Goal: Transaction & Acquisition: Purchase product/service

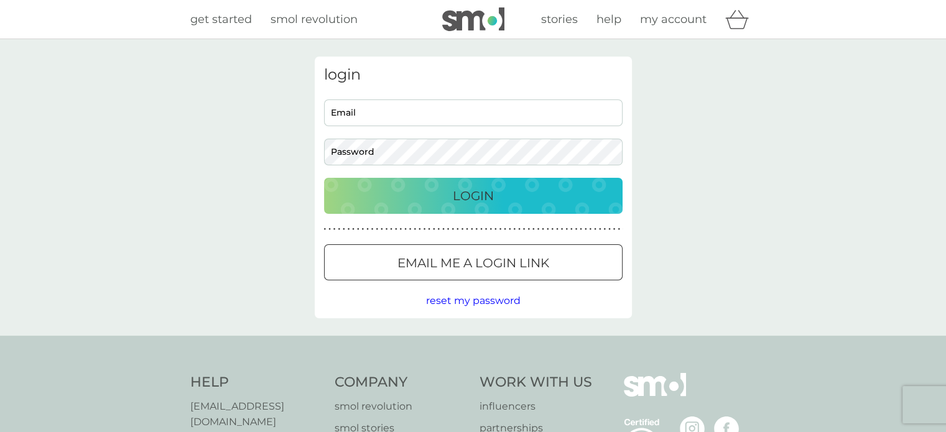
type input "[EMAIL_ADDRESS][DOMAIN_NAME]"
click at [486, 196] on p "Login" at bounding box center [473, 196] width 41 height 20
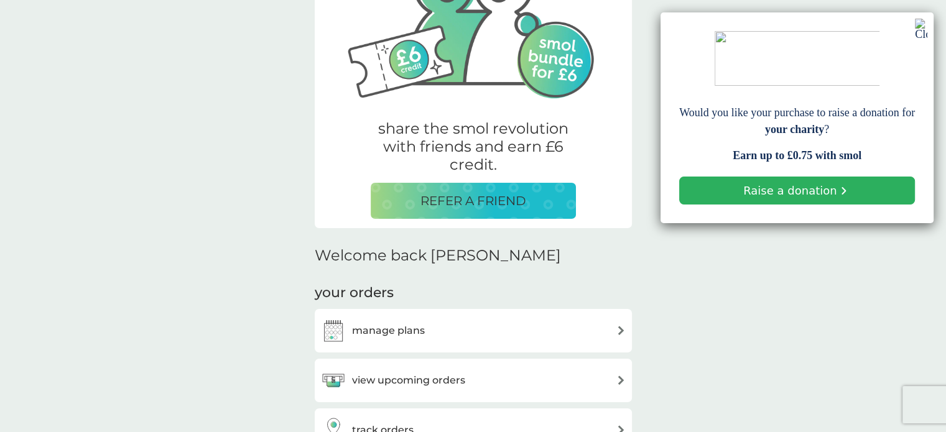
scroll to position [186, 0]
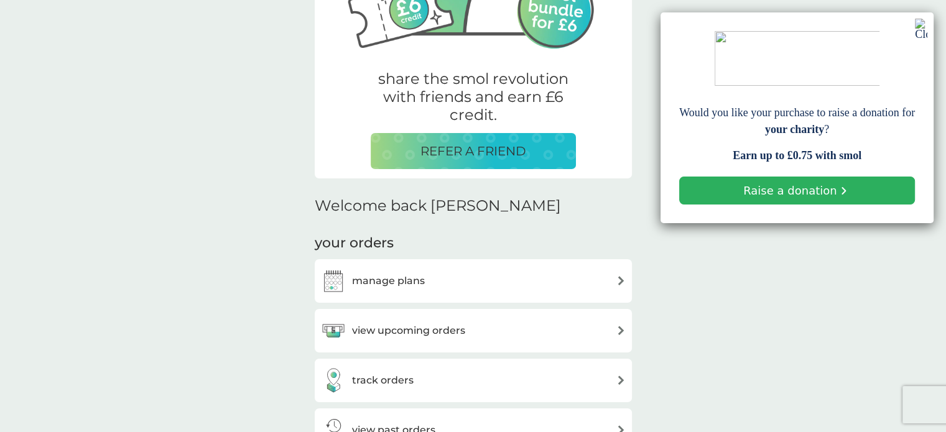
click at [622, 280] on img at bounding box center [620, 280] width 9 height 9
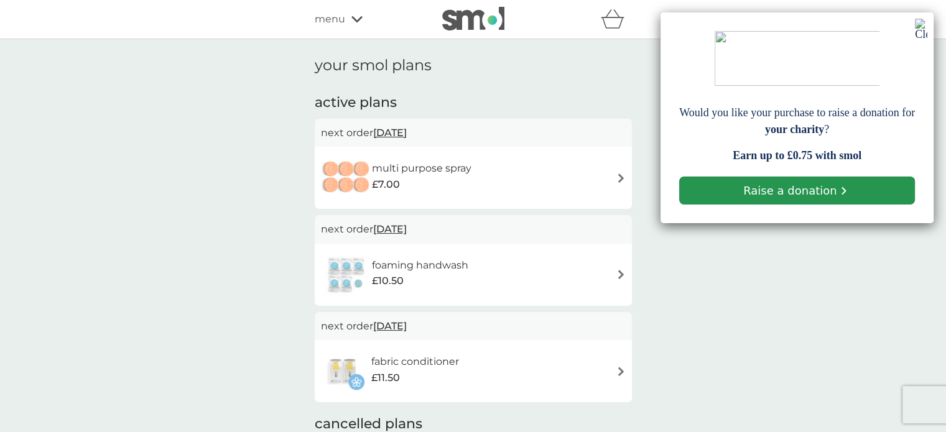
click at [813, 192] on link "Raise a donation" at bounding box center [797, 191] width 236 height 28
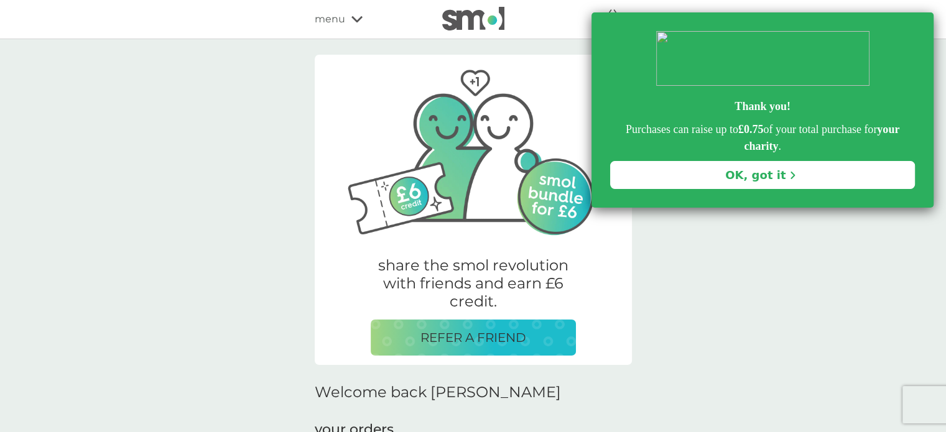
click at [808, 176] on link "OK, got it" at bounding box center [762, 175] width 305 height 28
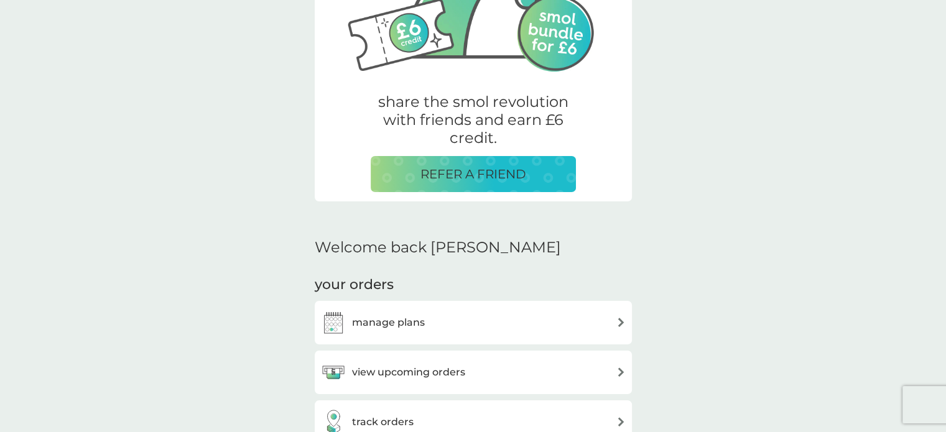
scroll to position [186, 0]
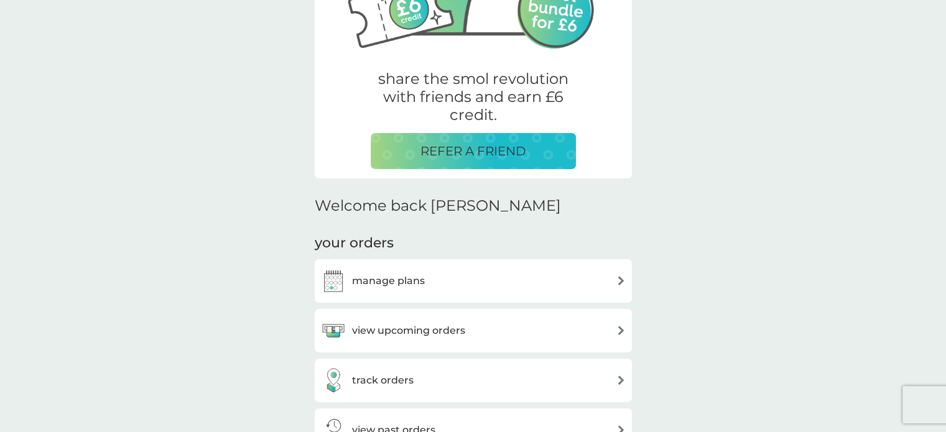
click at [620, 280] on img at bounding box center [620, 280] width 9 height 9
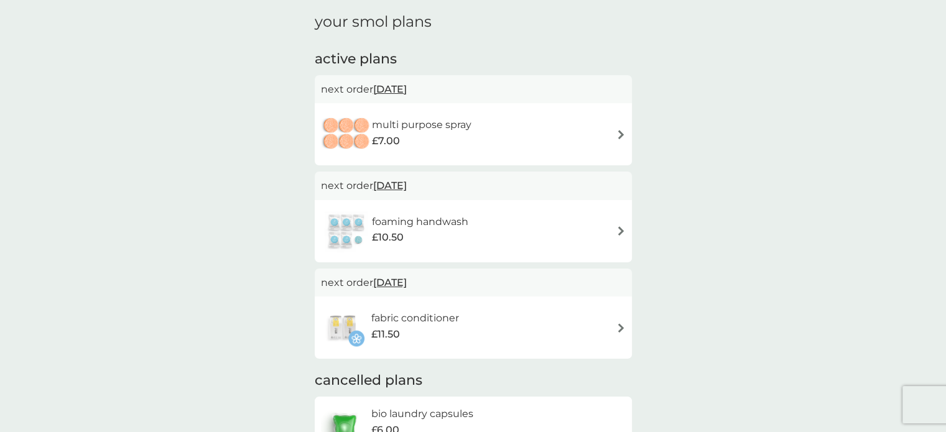
scroll to position [124, 0]
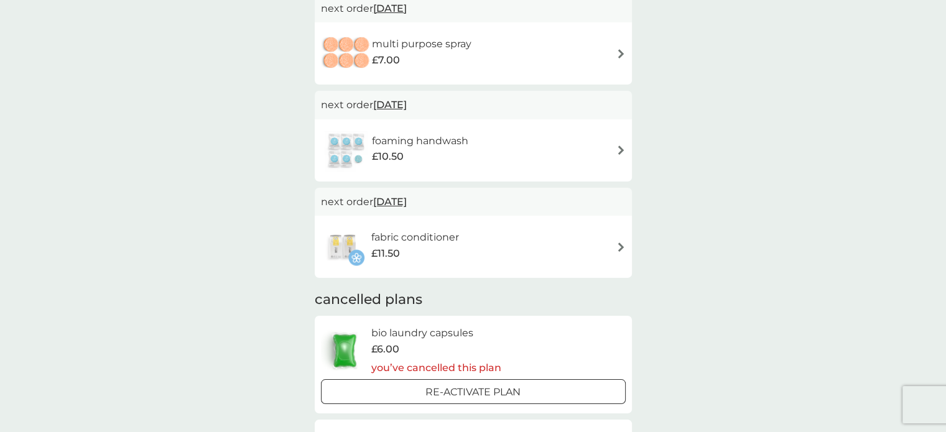
click at [615, 246] on div "fabric conditioner £11.50" at bounding box center [473, 247] width 305 height 44
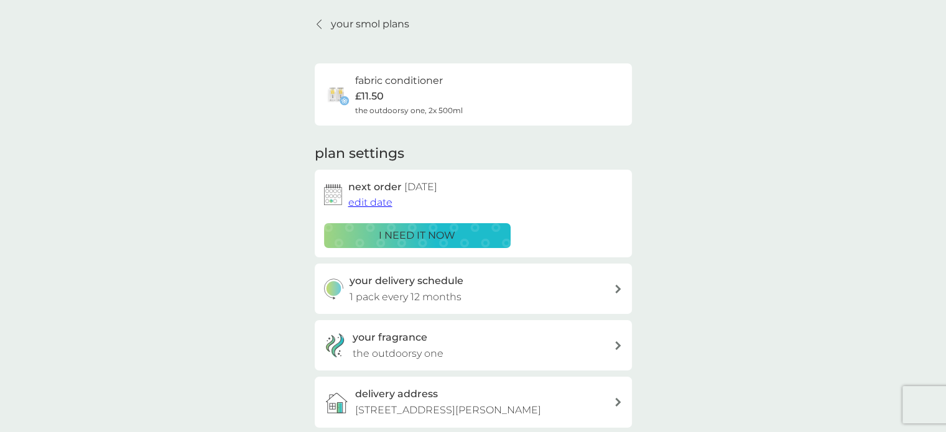
scroll to position [62, 0]
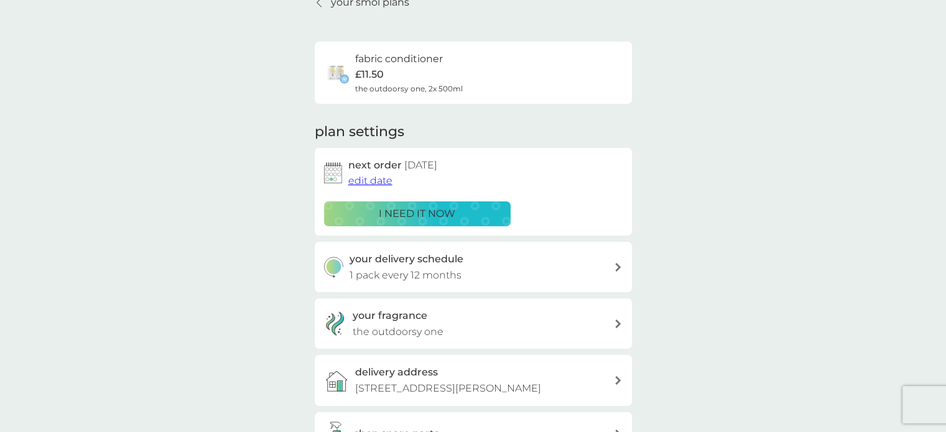
click at [402, 213] on p "i need it now" at bounding box center [417, 214] width 76 height 16
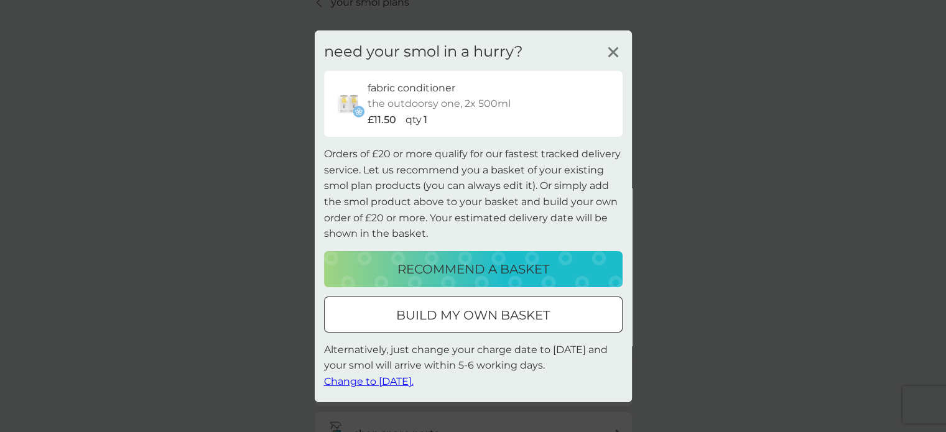
click at [564, 268] on div "recommend a basket" at bounding box center [473, 269] width 274 height 20
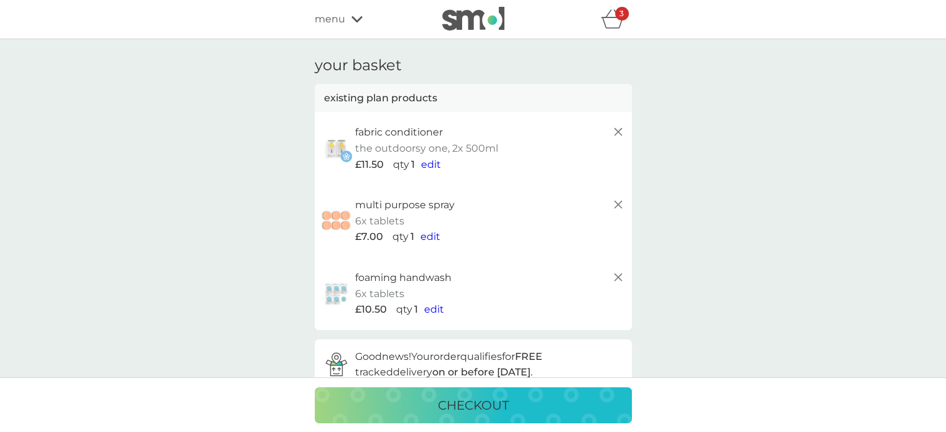
click at [512, 349] on p "Good news! Your order qualifies for FREE tracked delivery on or before Friday 1…" at bounding box center [488, 365] width 267 height 32
click at [620, 274] on line at bounding box center [617, 277] width 7 height 7
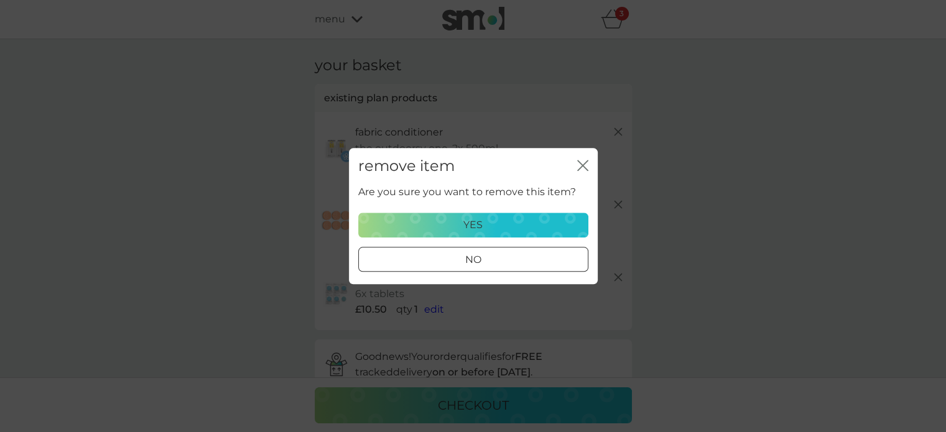
click at [490, 221] on div "yes" at bounding box center [473, 225] width 214 height 16
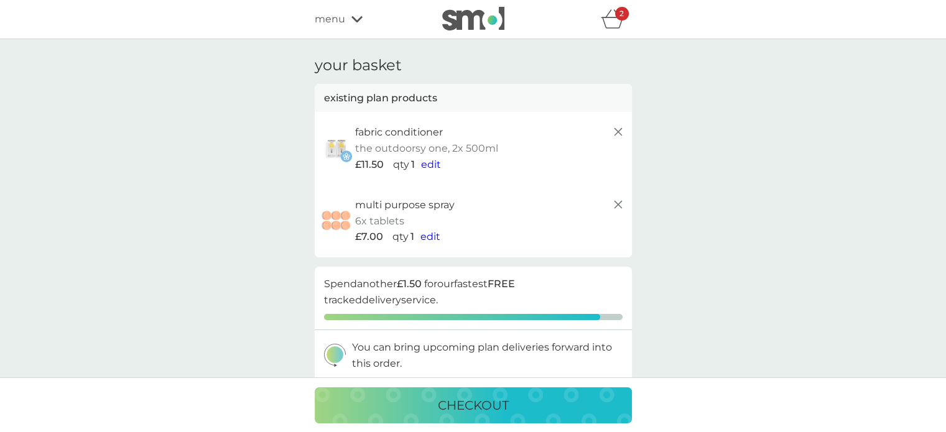
click at [618, 205] on line at bounding box center [617, 204] width 7 height 7
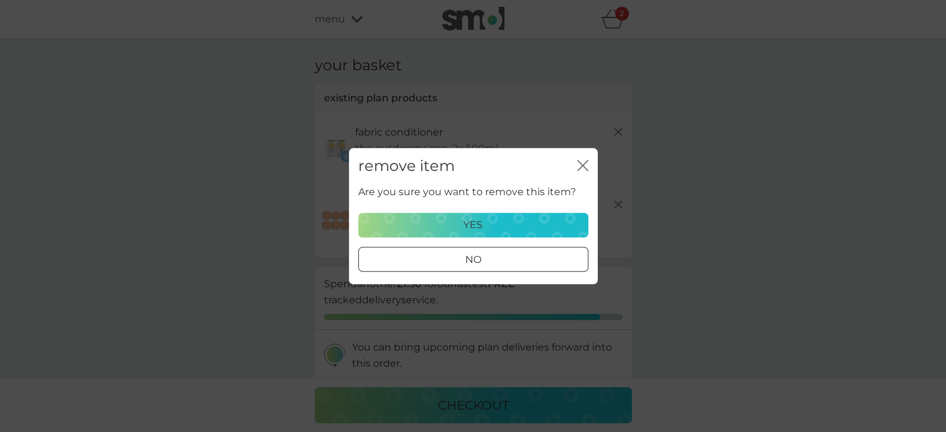
click at [531, 220] on div "yes" at bounding box center [473, 225] width 214 height 16
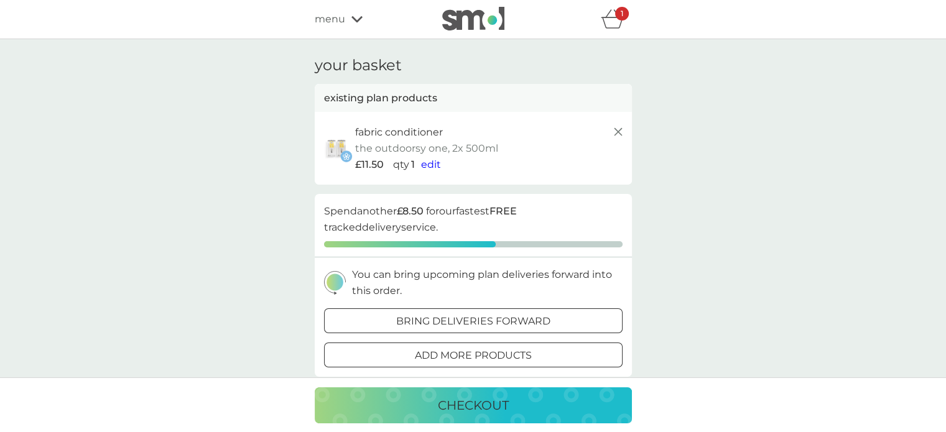
click at [495, 410] on p "checkout" at bounding box center [473, 405] width 71 height 20
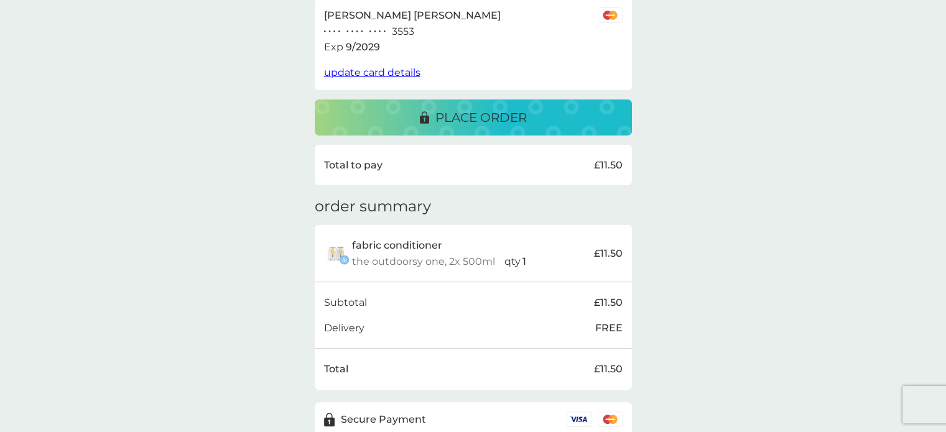
scroll to position [306, 0]
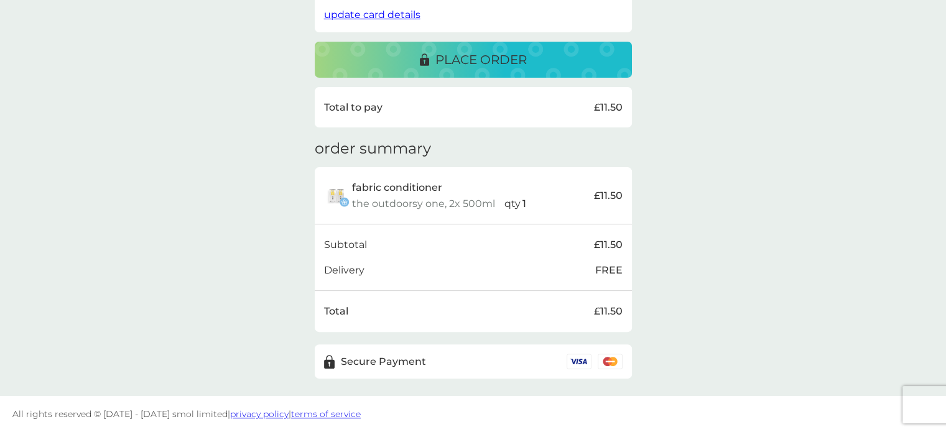
click at [512, 59] on p "place order" at bounding box center [480, 60] width 91 height 20
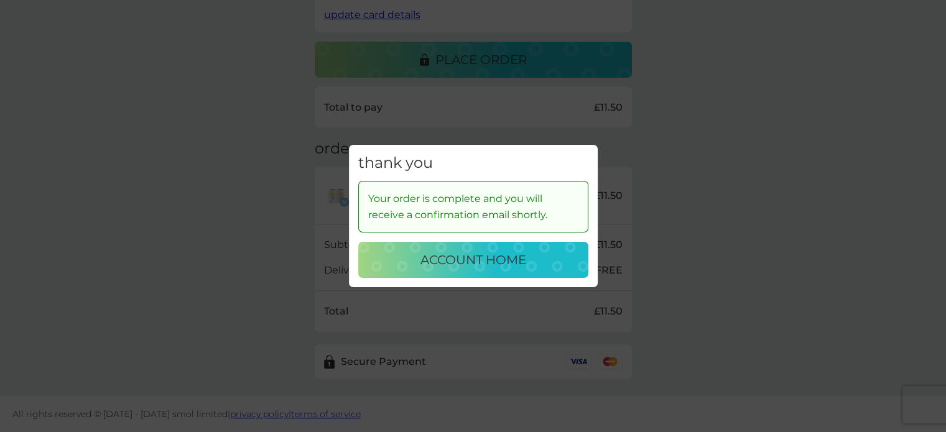
click at [492, 263] on p "account home" at bounding box center [473, 260] width 106 height 20
